Goal: Check status: Check status

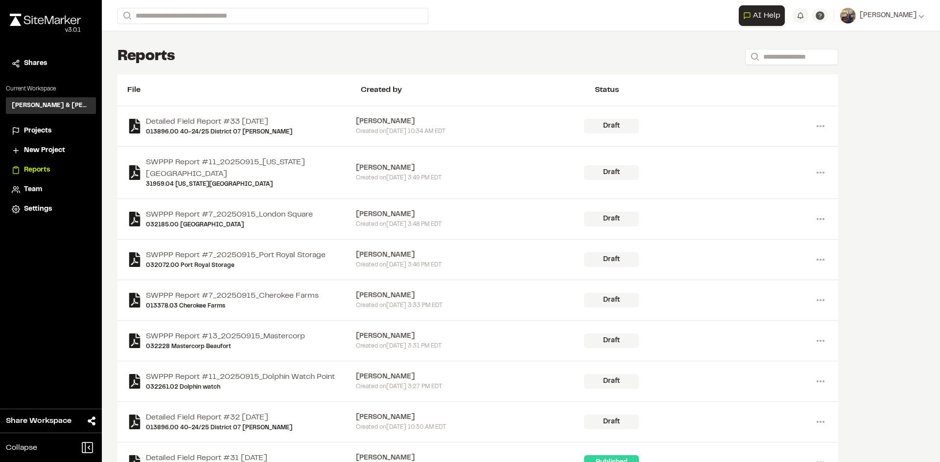
click at [35, 133] on span "Projects" at bounding box center [37, 131] width 27 height 11
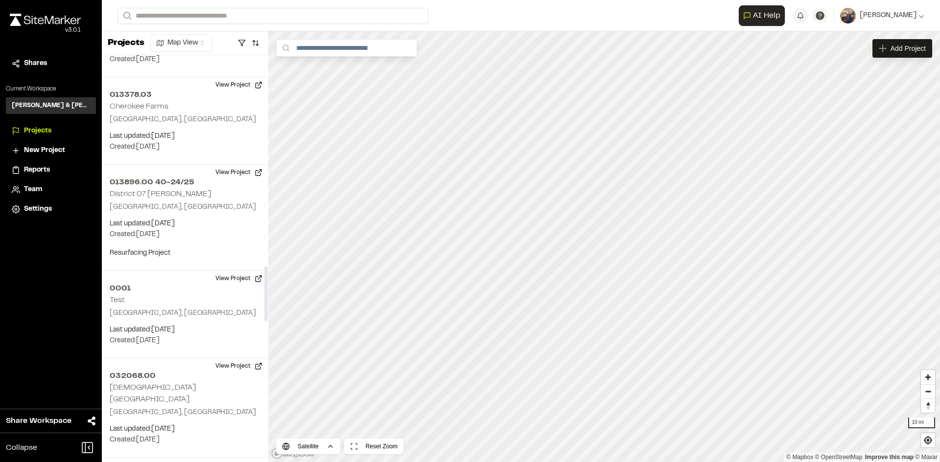
scroll to position [1566, 0]
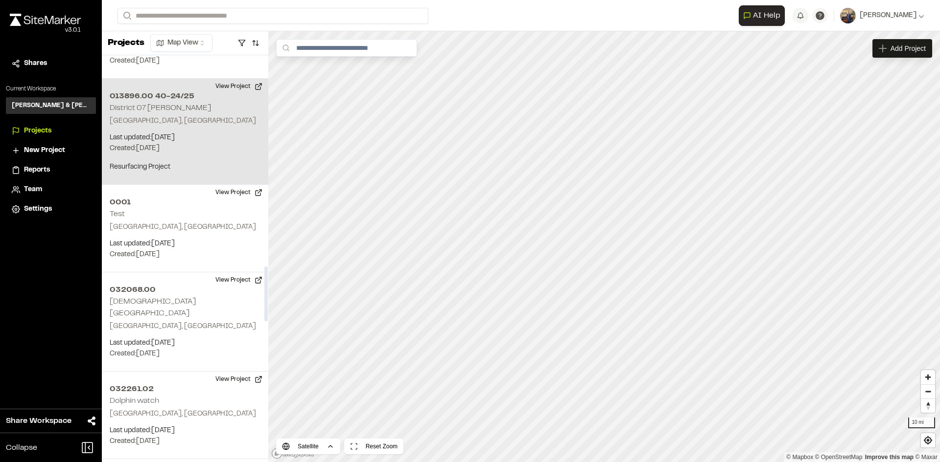
click at [179, 97] on h2 "013896.00 40-24/25" at bounding box center [185, 97] width 151 height 12
click at [230, 85] on button "View Project" at bounding box center [238, 87] width 59 height 16
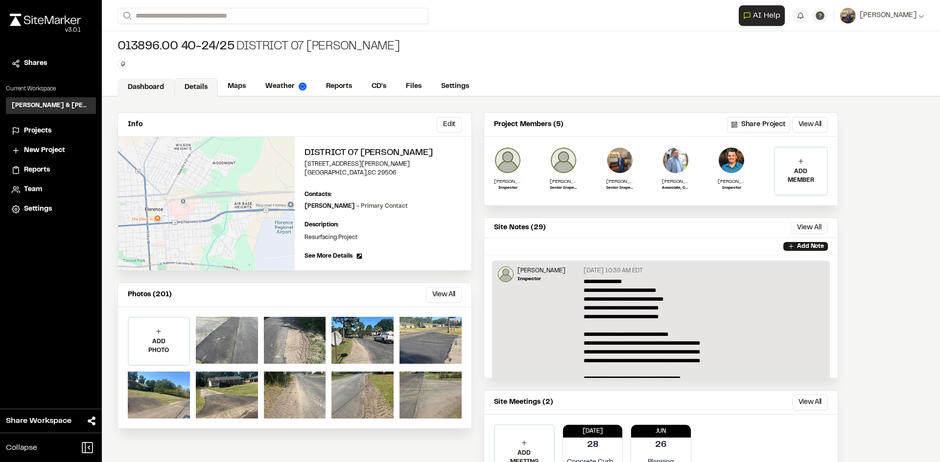
click at [153, 83] on link "Dashboard" at bounding box center [145, 87] width 57 height 19
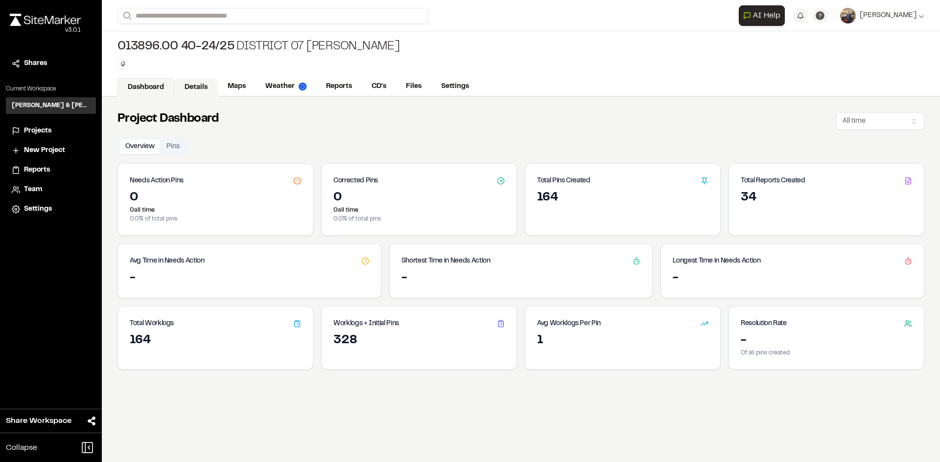
click at [205, 88] on link "Details" at bounding box center [196, 87] width 44 height 19
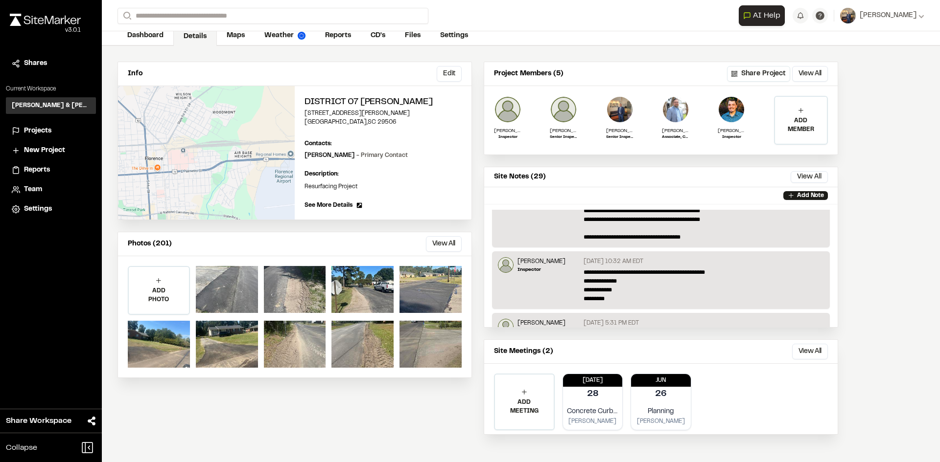
scroll to position [74, 0]
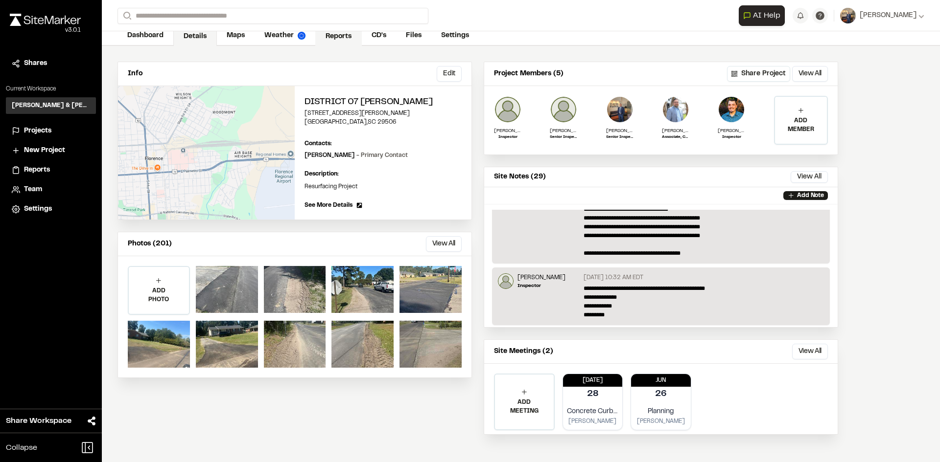
click at [331, 33] on link "Reports" at bounding box center [338, 36] width 46 height 19
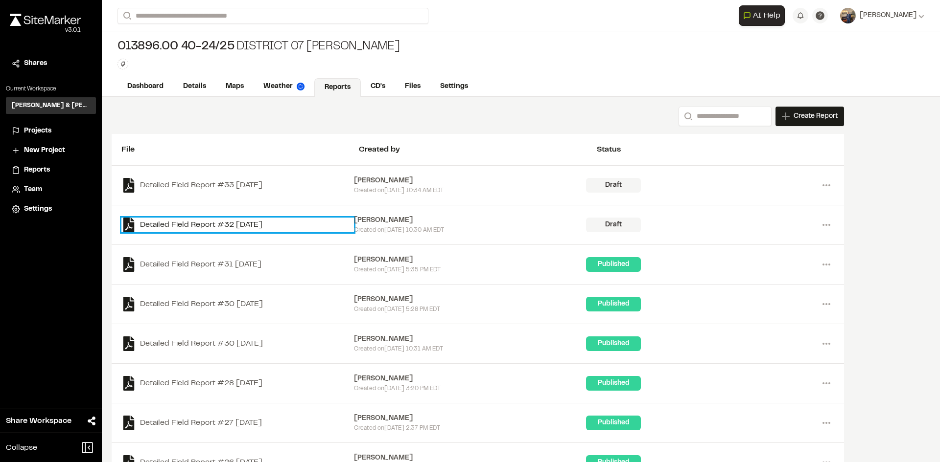
click at [241, 220] on link "Detailed Field Report #32 [DATE]" at bounding box center [237, 225] width 232 height 15
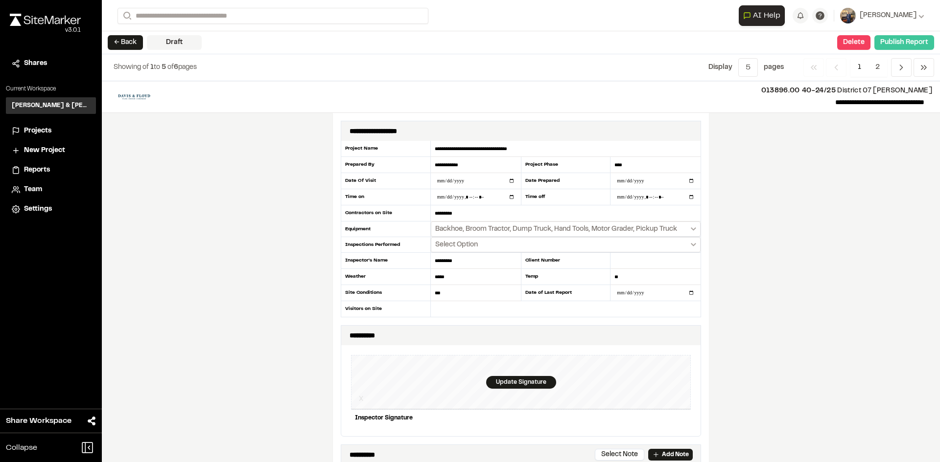
click at [913, 44] on button "Publish Report" at bounding box center [904, 42] width 60 height 15
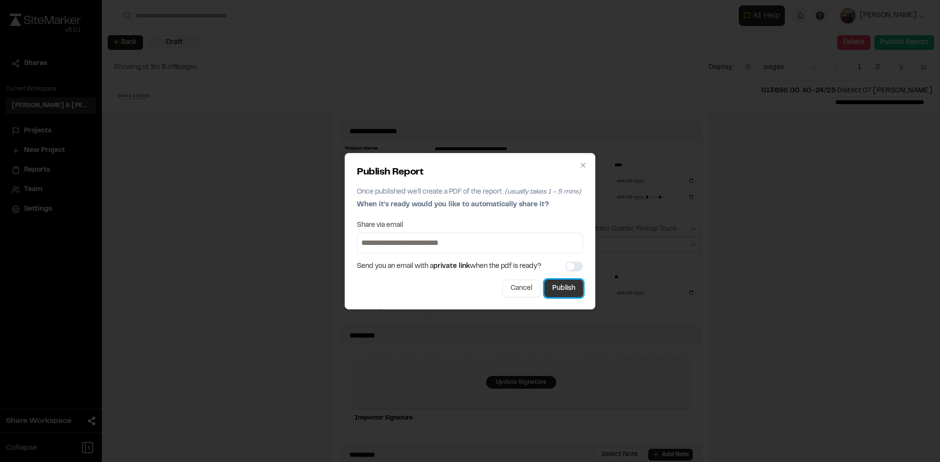
click at [569, 284] on button "Publish" at bounding box center [563, 289] width 39 height 18
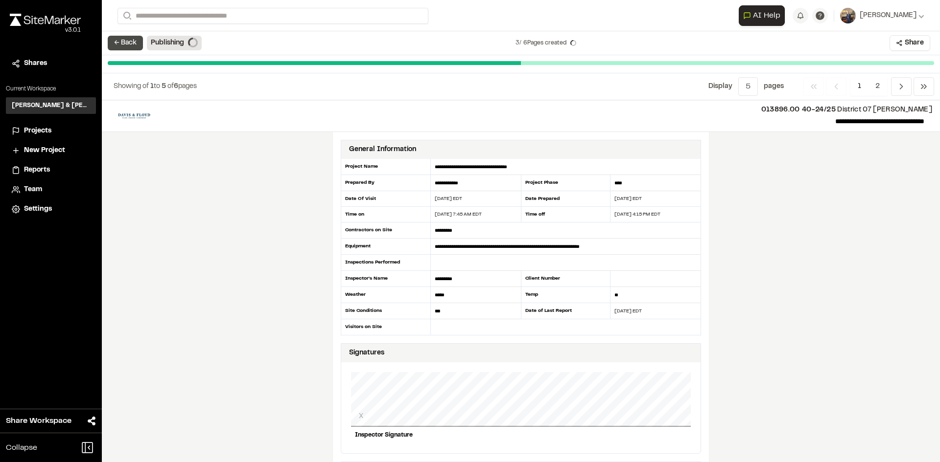
click at [121, 44] on button "← Back" at bounding box center [125, 43] width 35 height 15
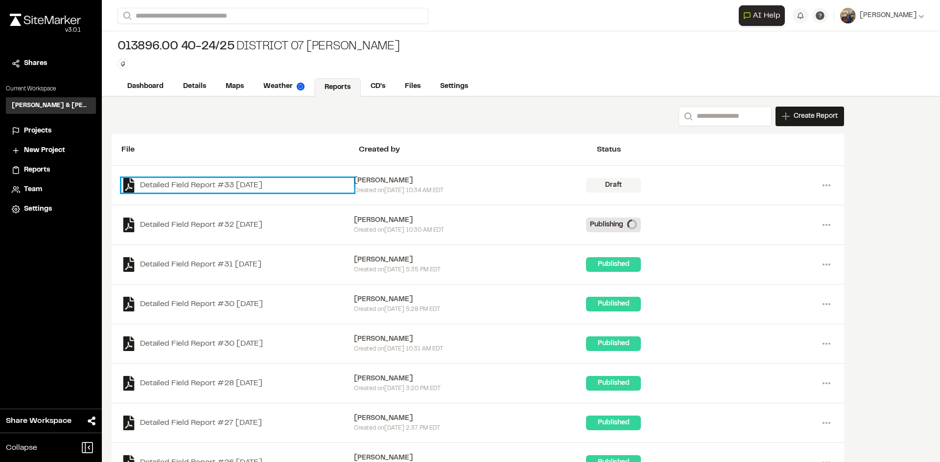
click at [215, 183] on link "Detailed Field Report #33 [DATE]" at bounding box center [237, 185] width 232 height 15
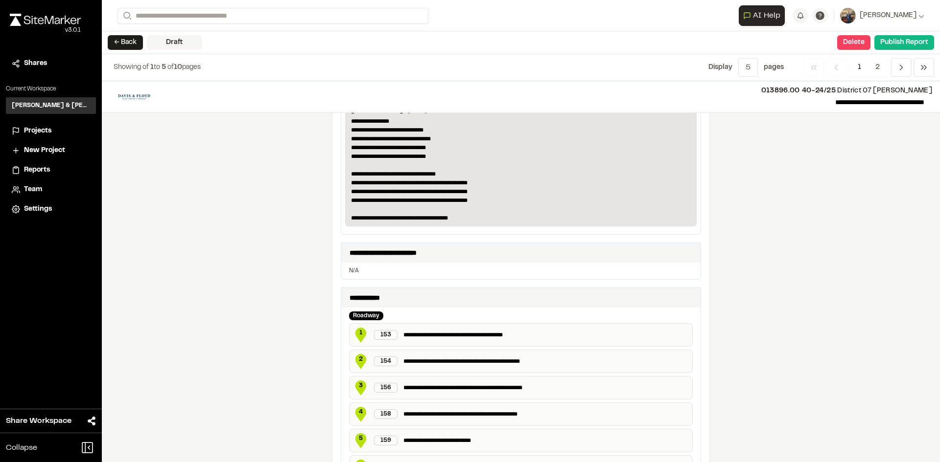
scroll to position [343, 0]
